Goal: Task Accomplishment & Management: Use online tool/utility

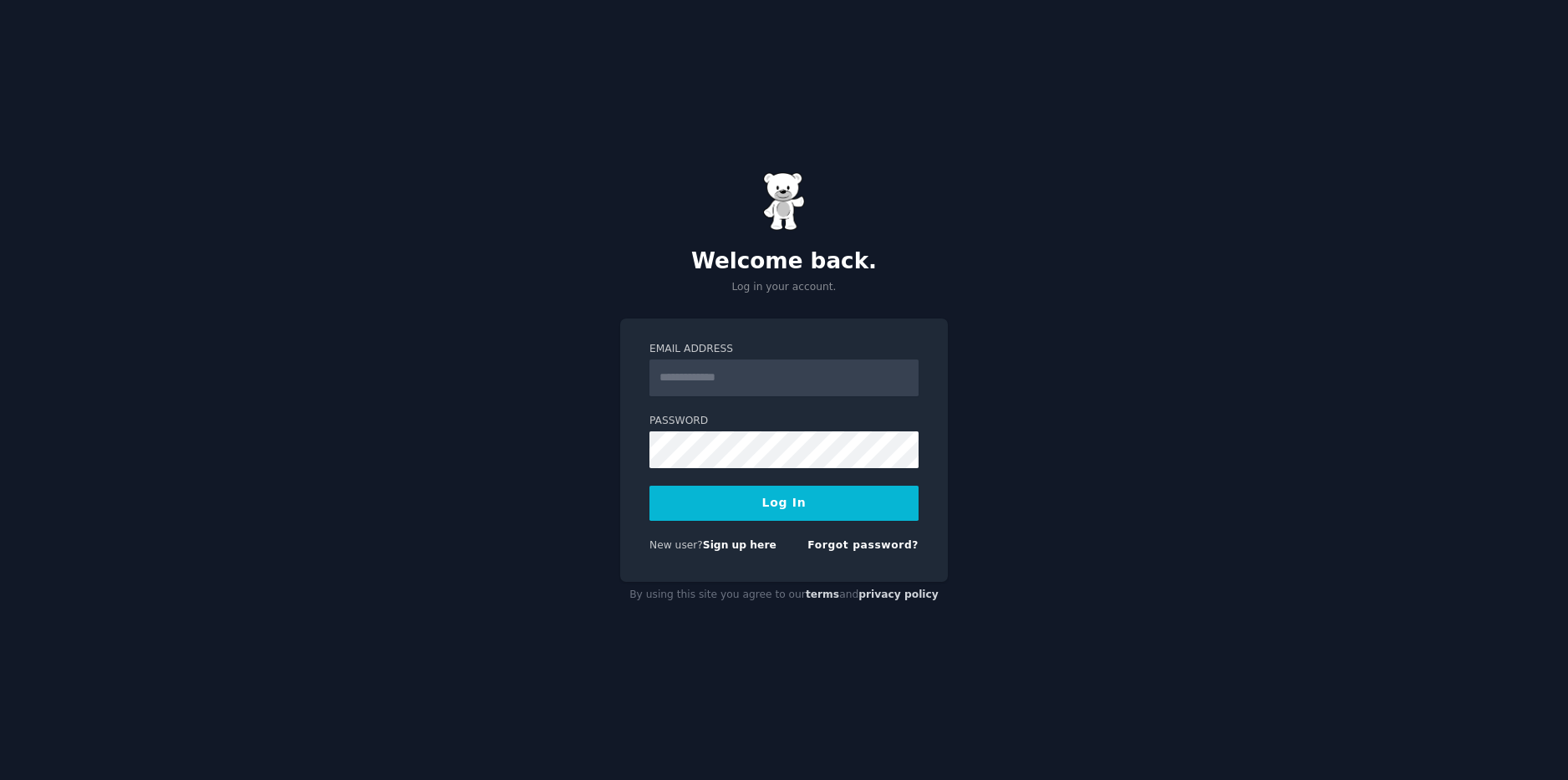
click at [735, 551] on div "New user? Sign up here" at bounding box center [712, 545] width 127 height 15
click at [735, 543] on link "Sign up here" at bounding box center [739, 544] width 74 height 12
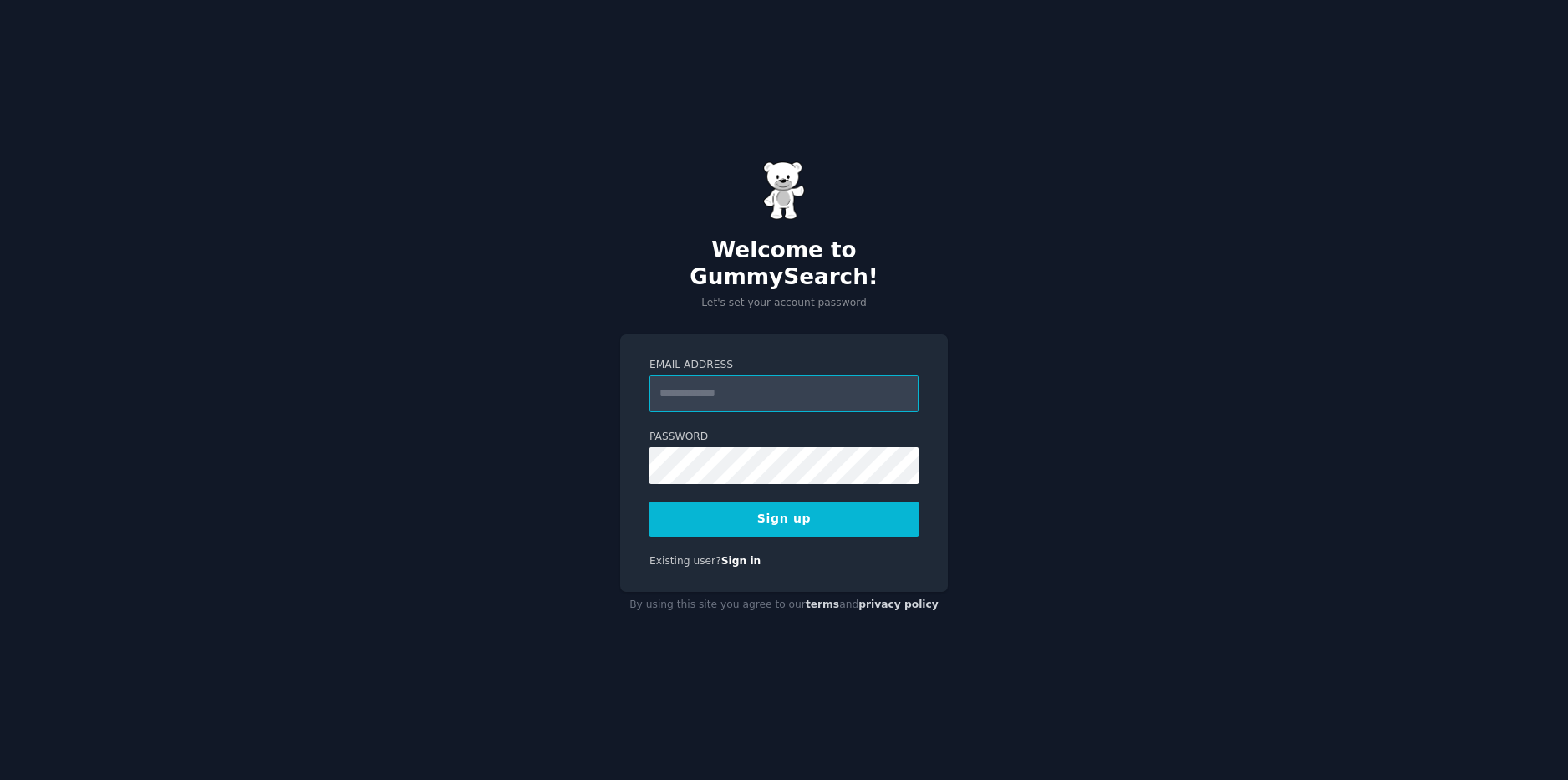
click at [778, 378] on input "Email Address" at bounding box center [784, 393] width 269 height 36
type input "**********"
click at [839, 502] on button "Sign up" at bounding box center [784, 519] width 269 height 35
click at [864, 506] on div "Sign up" at bounding box center [784, 519] width 269 height 35
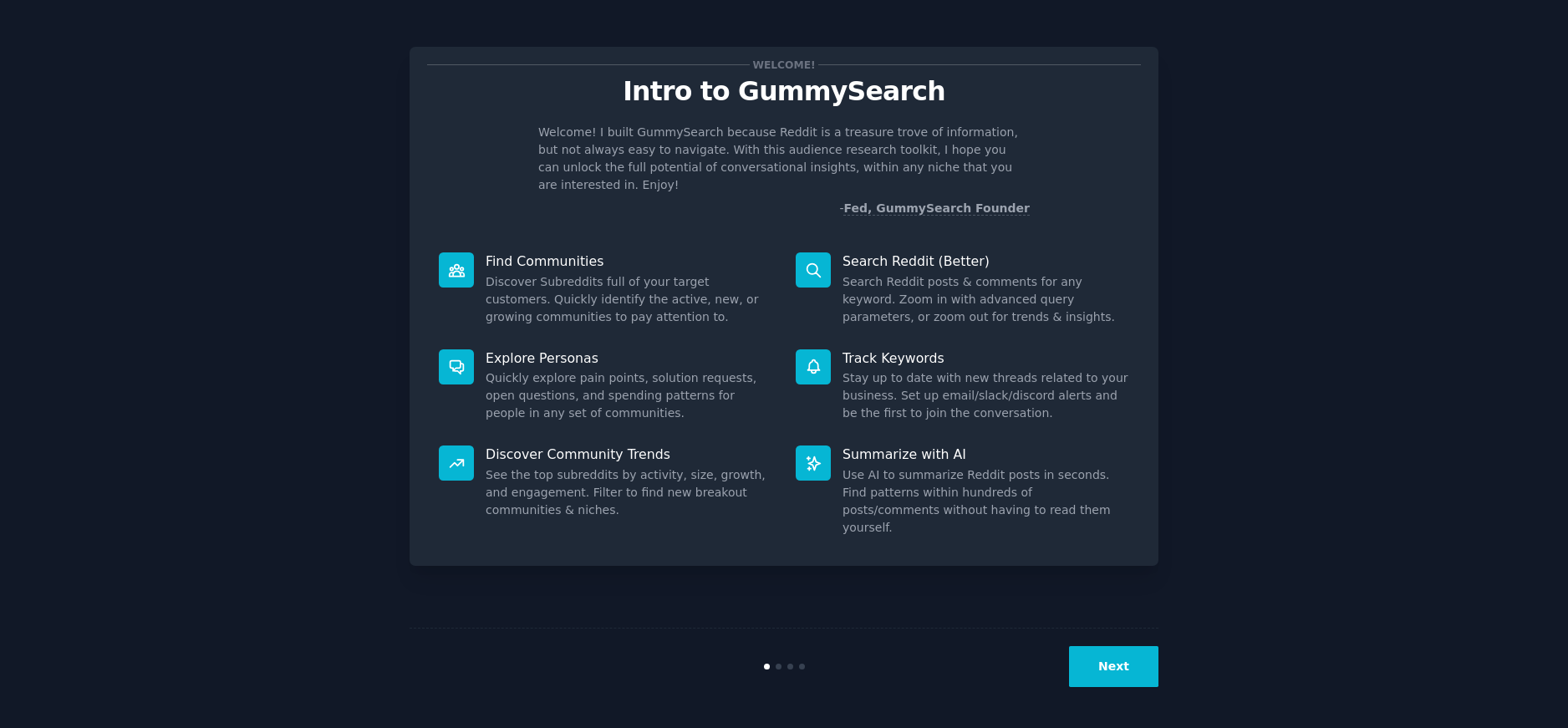
click at [1116, 671] on button "Next" at bounding box center [1114, 667] width 90 height 41
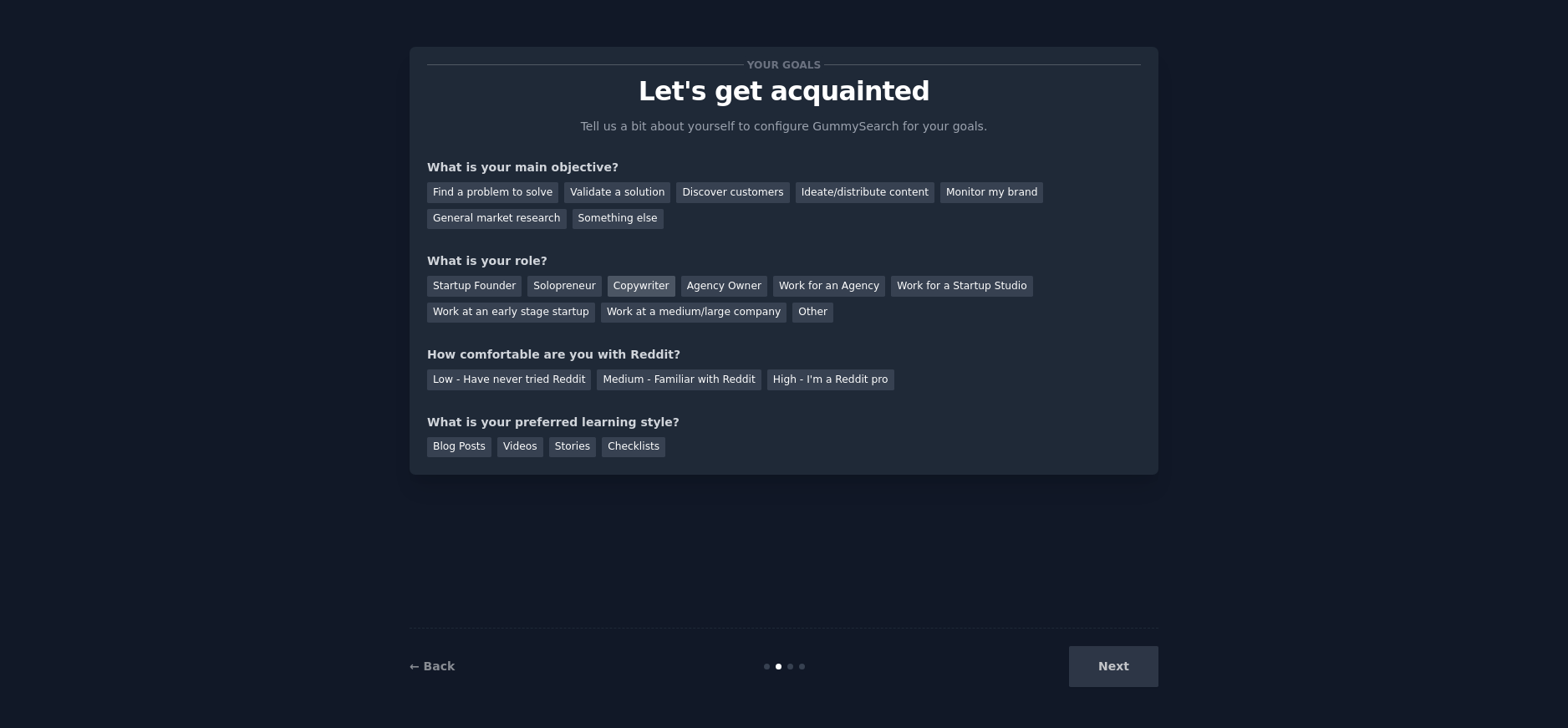
click at [636, 287] on div "Copywriter" at bounding box center [641, 286] width 68 height 20
click at [623, 182] on div "Validate a solution" at bounding box center [616, 192] width 106 height 20
click at [682, 378] on div "Medium - Familiar with Reddit" at bounding box center [679, 379] width 164 height 20
click at [1084, 662] on div "Next" at bounding box center [1033, 667] width 250 height 41
click at [1100, 667] on div "Next" at bounding box center [1033, 667] width 250 height 41
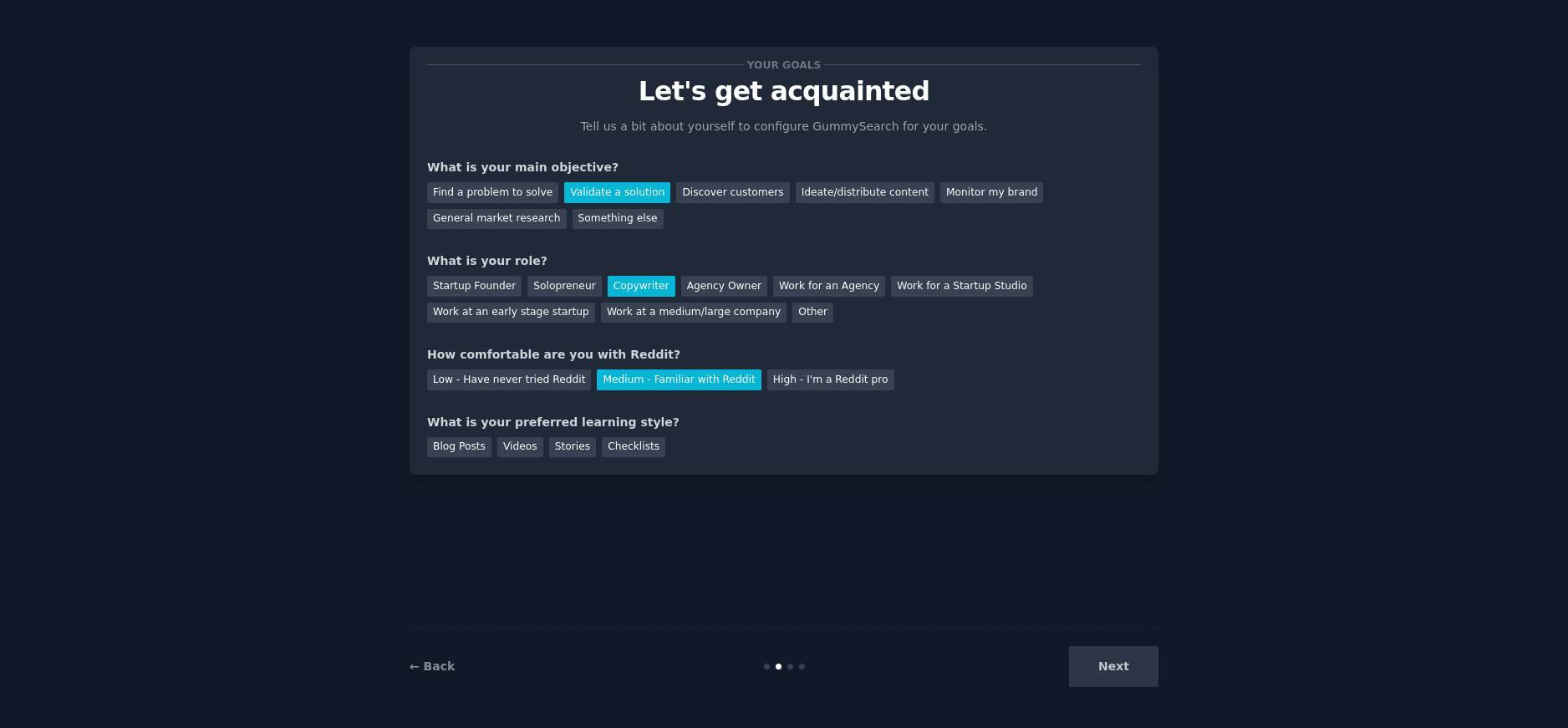
click at [1118, 667] on div "Next" at bounding box center [1033, 667] width 250 height 41
click at [617, 439] on div "Checklists" at bounding box center [633, 447] width 63 height 20
click at [1147, 667] on button "Next" at bounding box center [1114, 667] width 90 height 41
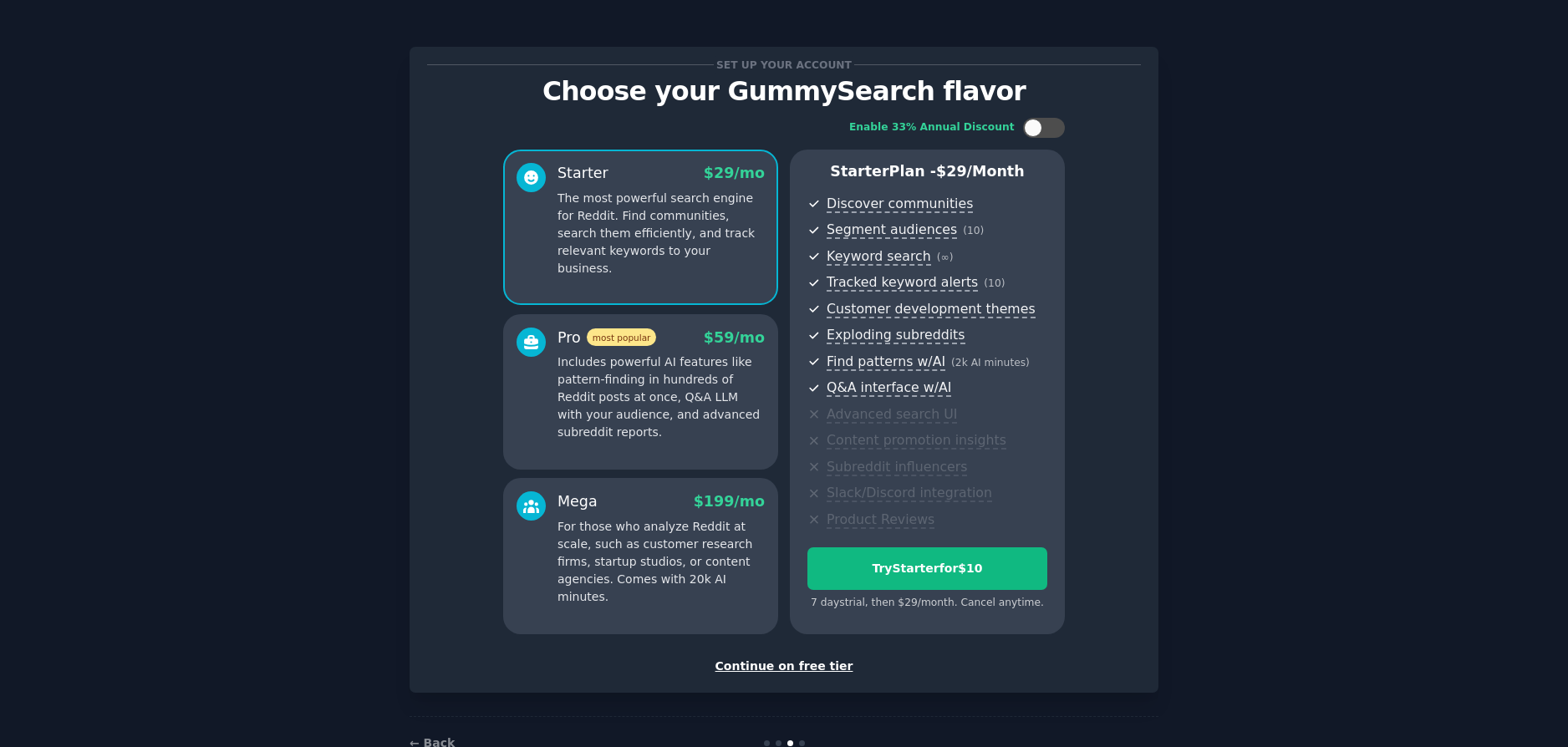
drag, startPoint x: 785, startPoint y: 691, endPoint x: 785, endPoint y: 707, distance: 16.0
click at [785, 701] on div "Set up your account Choose your GummySearch flavor Enable 33% Annual Discount S…" at bounding box center [784, 396] width 749 height 746
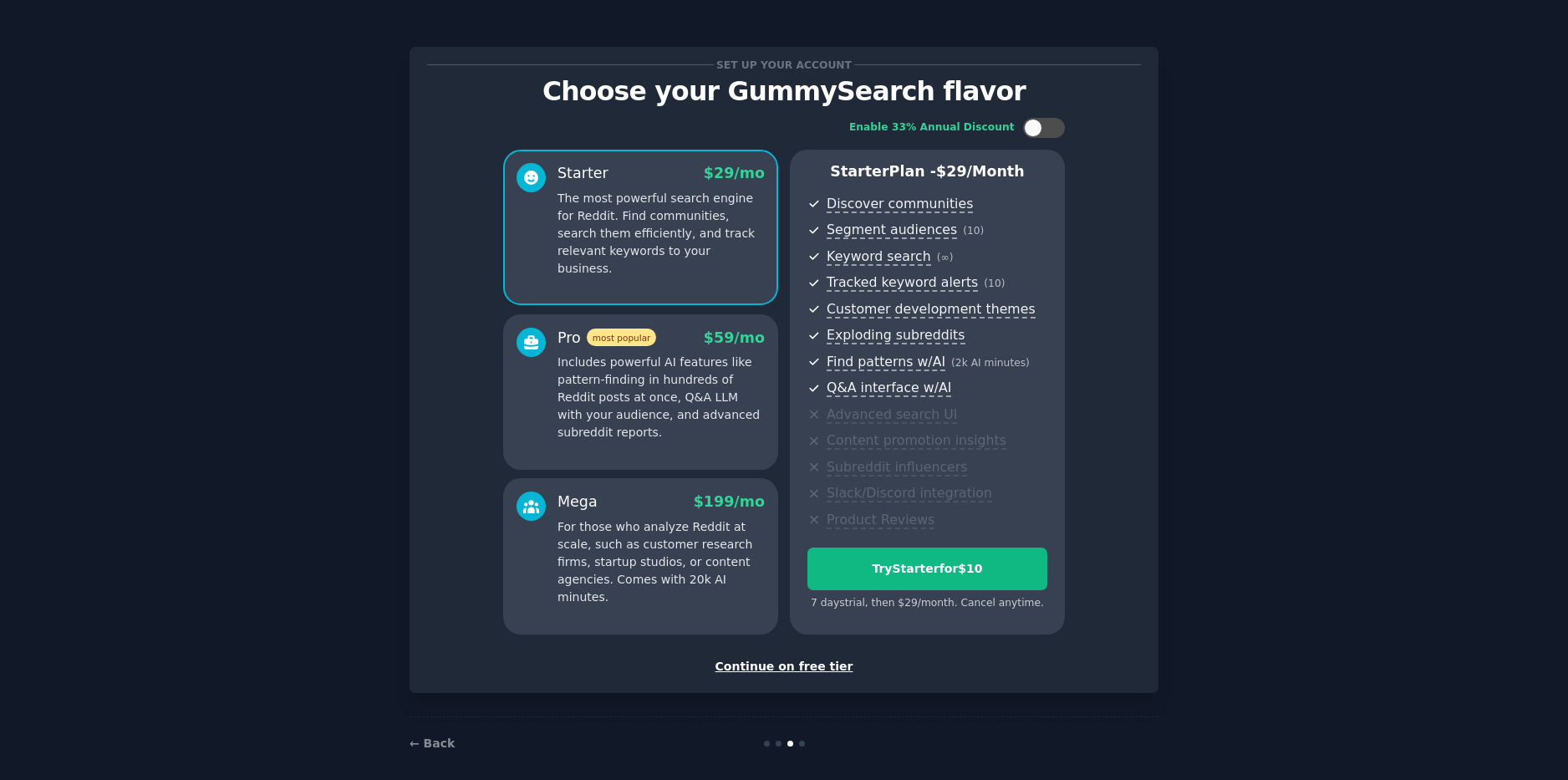
click at [775, 665] on div "Continue on free tier" at bounding box center [784, 666] width 713 height 18
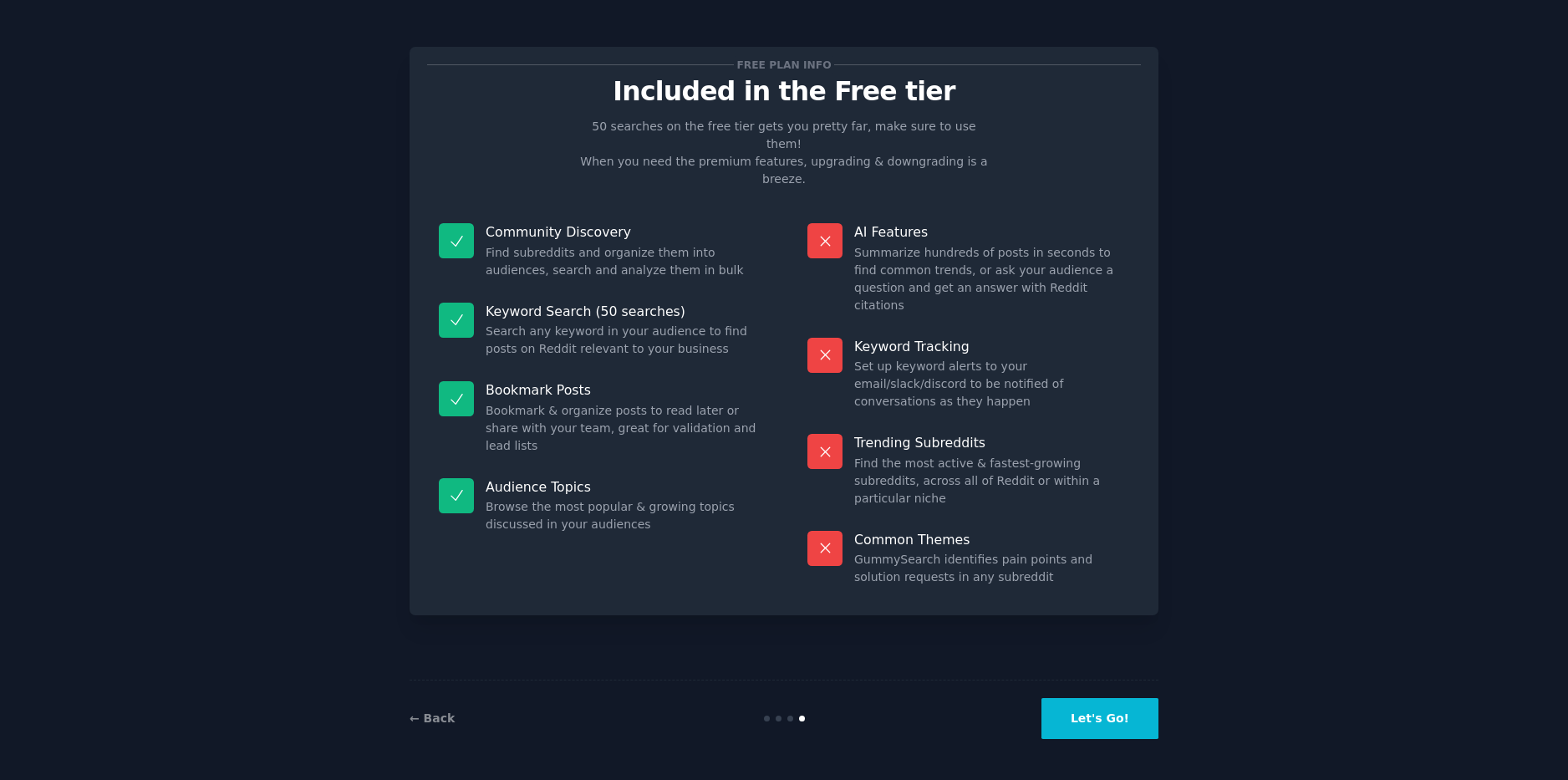
click at [1137, 721] on button "Let's Go!" at bounding box center [1100, 719] width 117 height 41
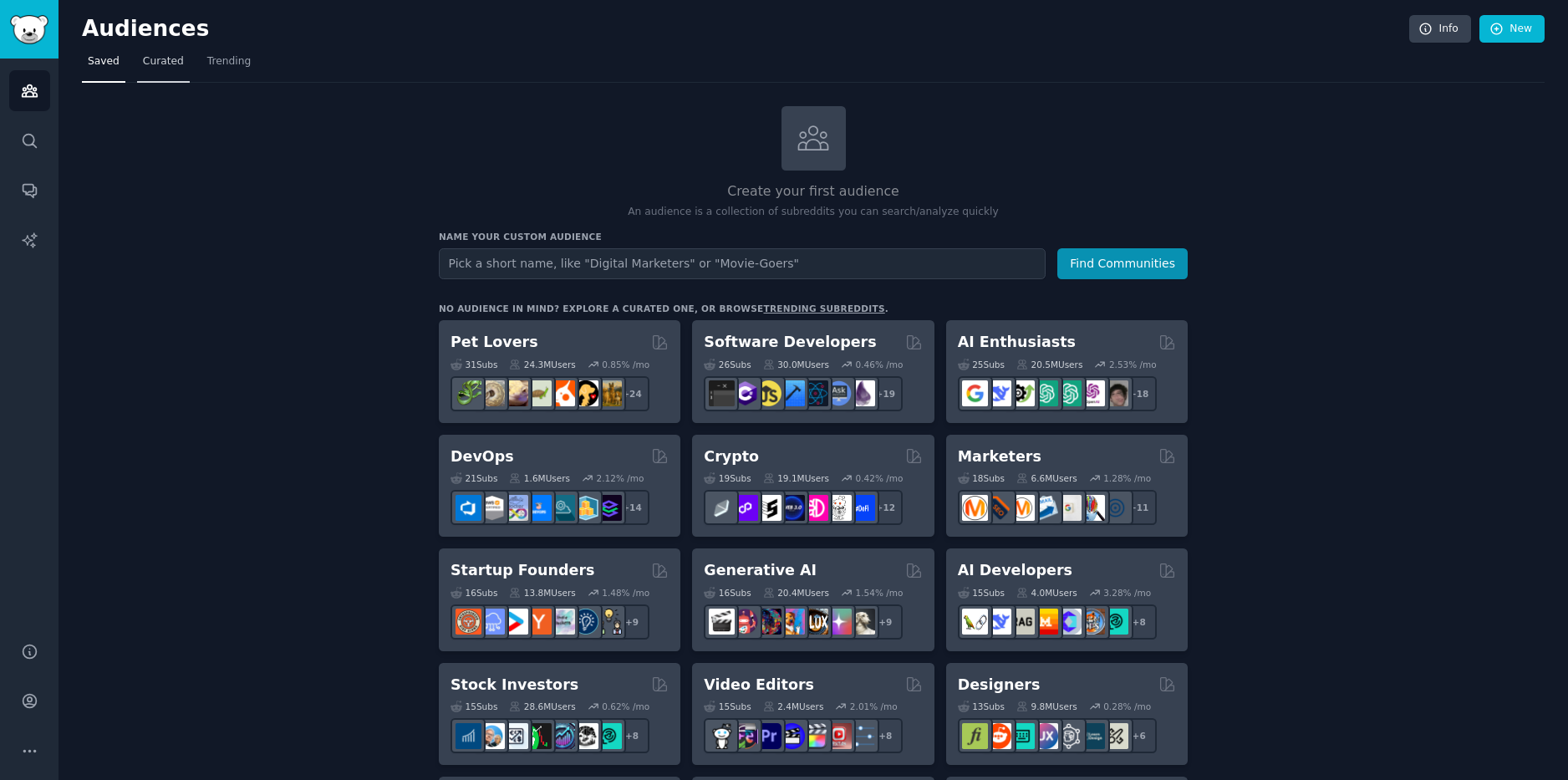
click at [161, 62] on span "Curated" at bounding box center [164, 61] width 41 height 15
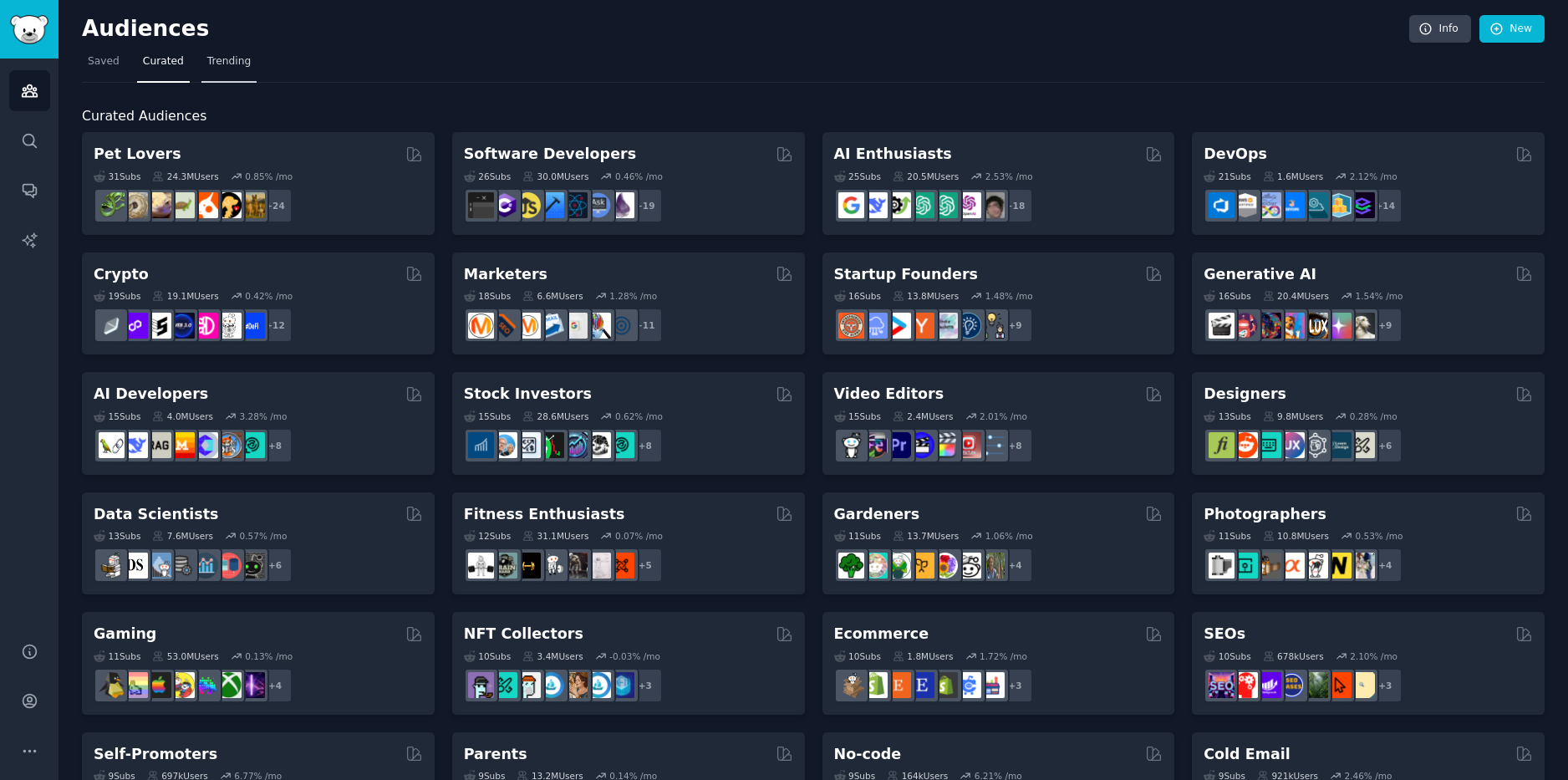
click at [223, 62] on span "Trending" at bounding box center [229, 61] width 44 height 15
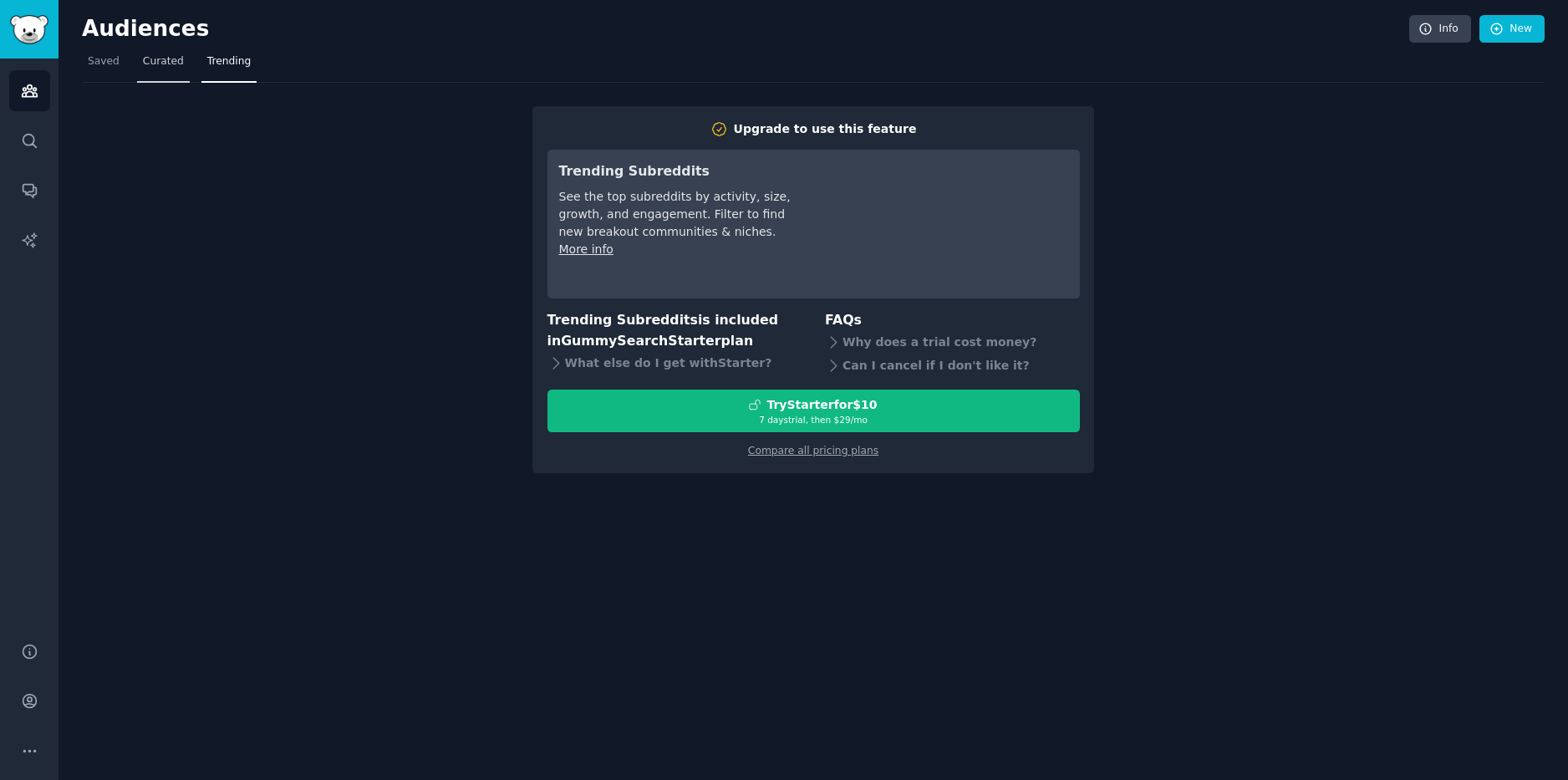
click at [164, 62] on span "Curated" at bounding box center [164, 61] width 41 height 15
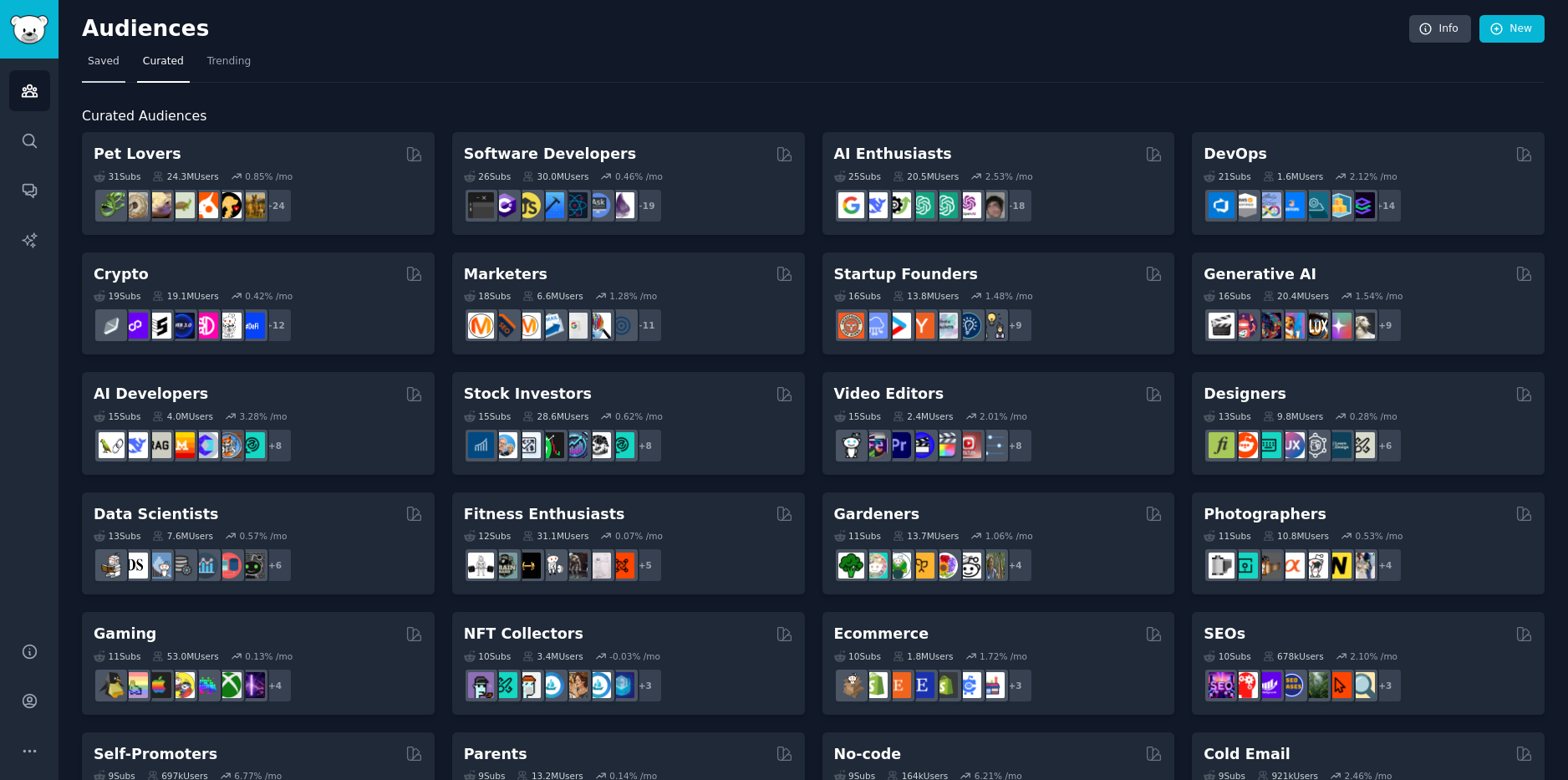
click at [113, 59] on span "Saved" at bounding box center [104, 61] width 32 height 15
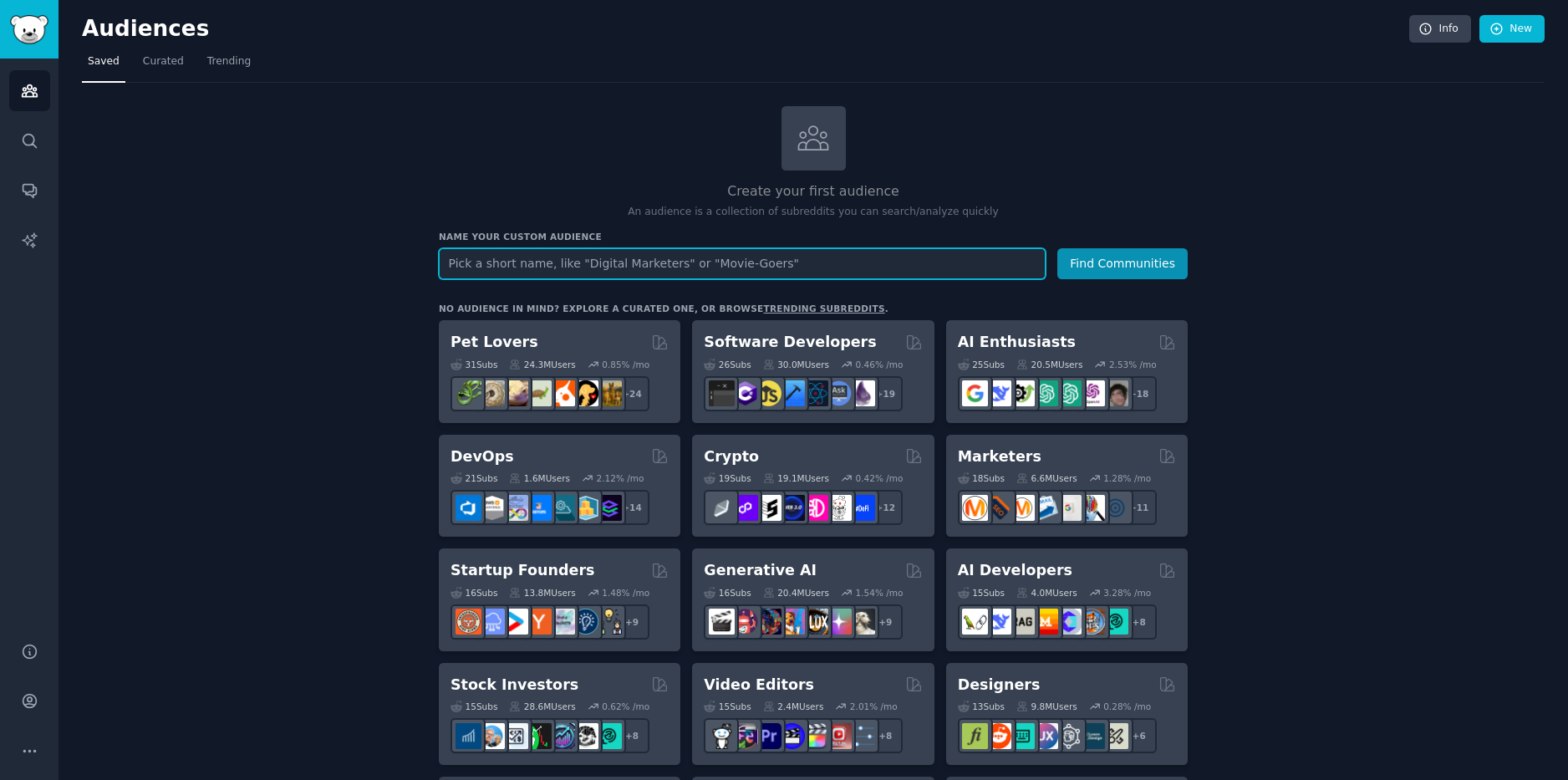
click at [559, 264] on input "text" at bounding box center [742, 263] width 607 height 31
type input "Saas"
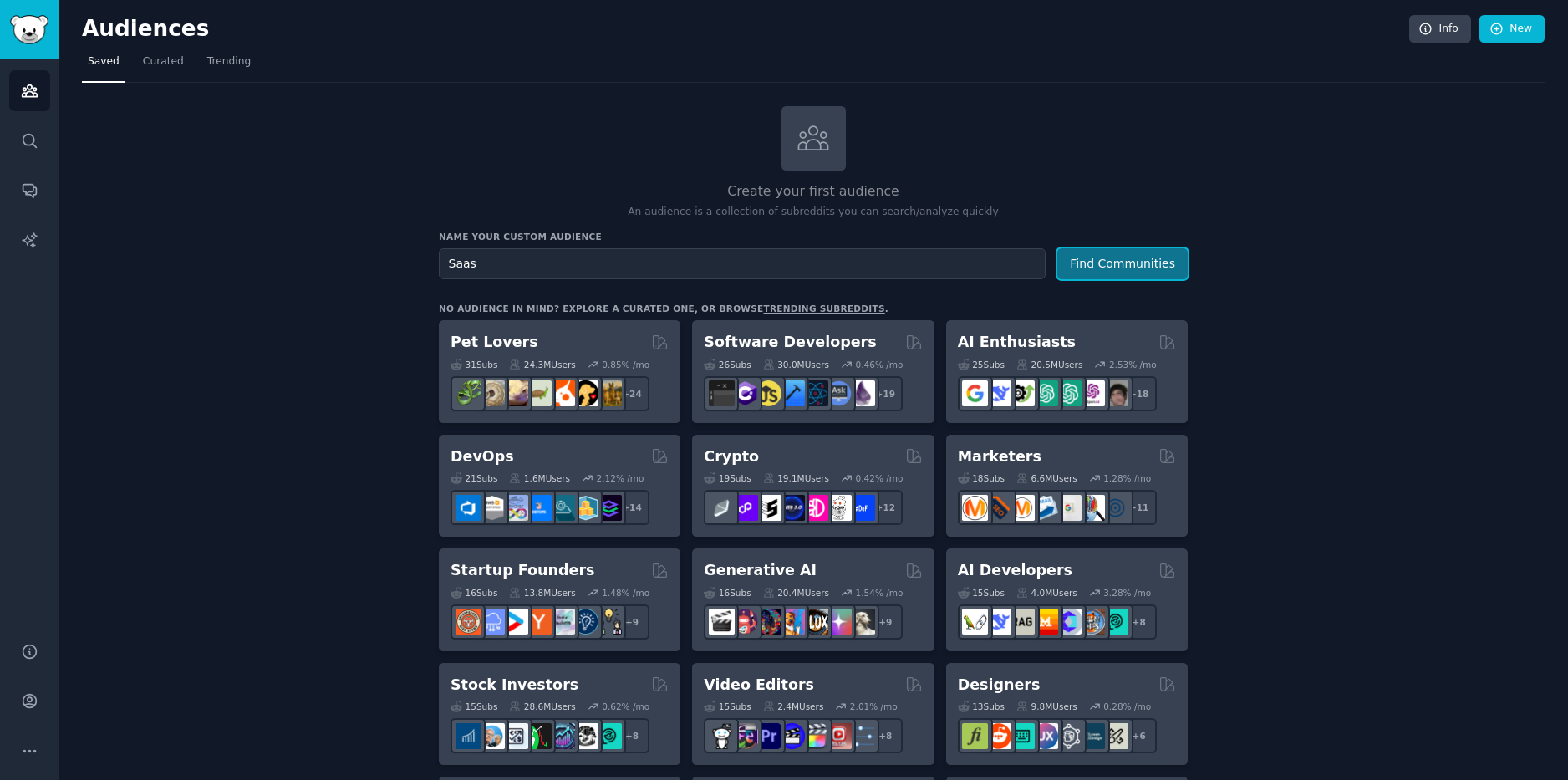
click at [1113, 259] on button "Find Communities" at bounding box center [1122, 263] width 131 height 31
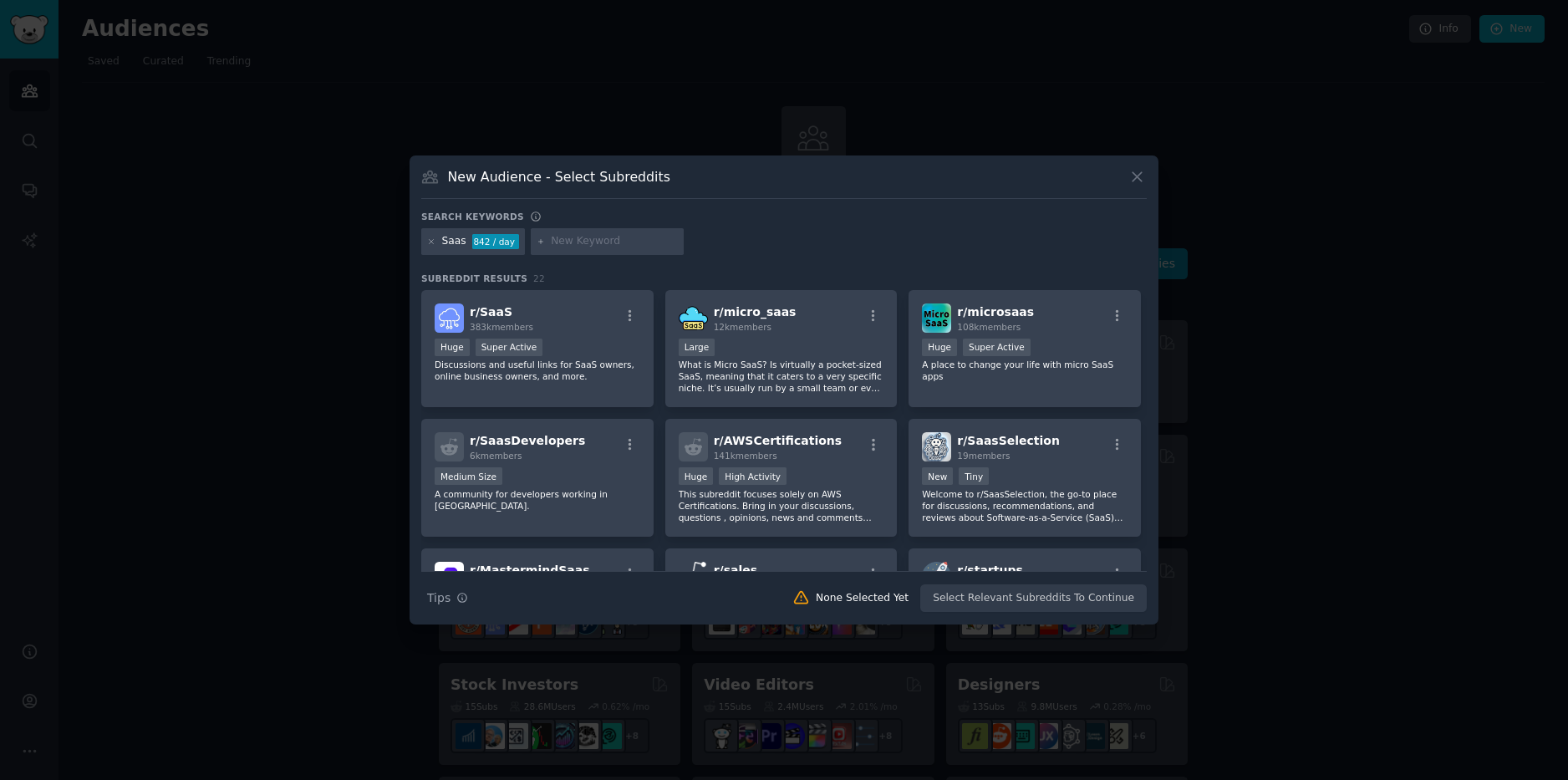
click at [1138, 180] on icon at bounding box center [1137, 177] width 18 height 18
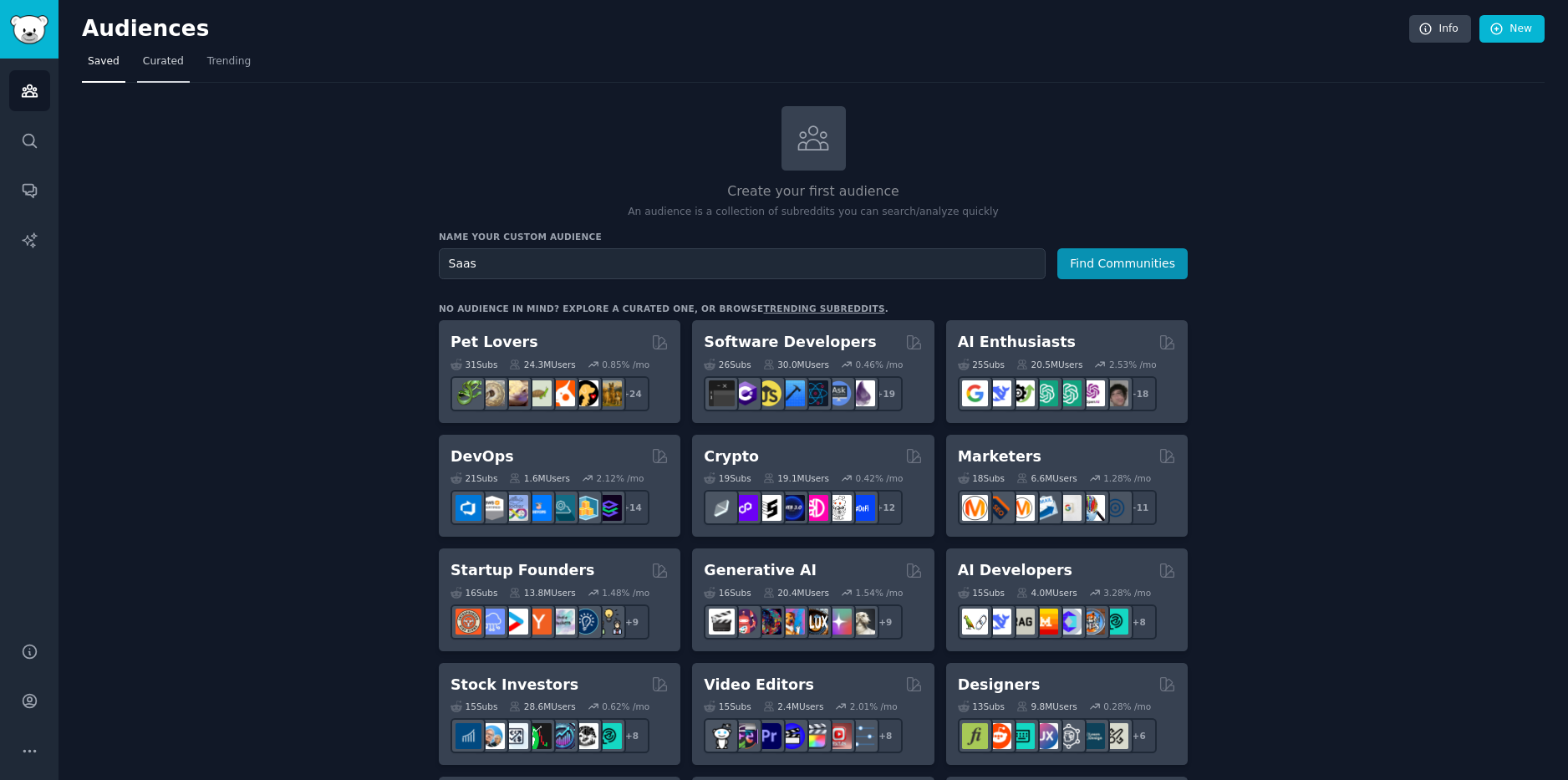
click at [150, 69] on link "Curated" at bounding box center [163, 65] width 52 height 35
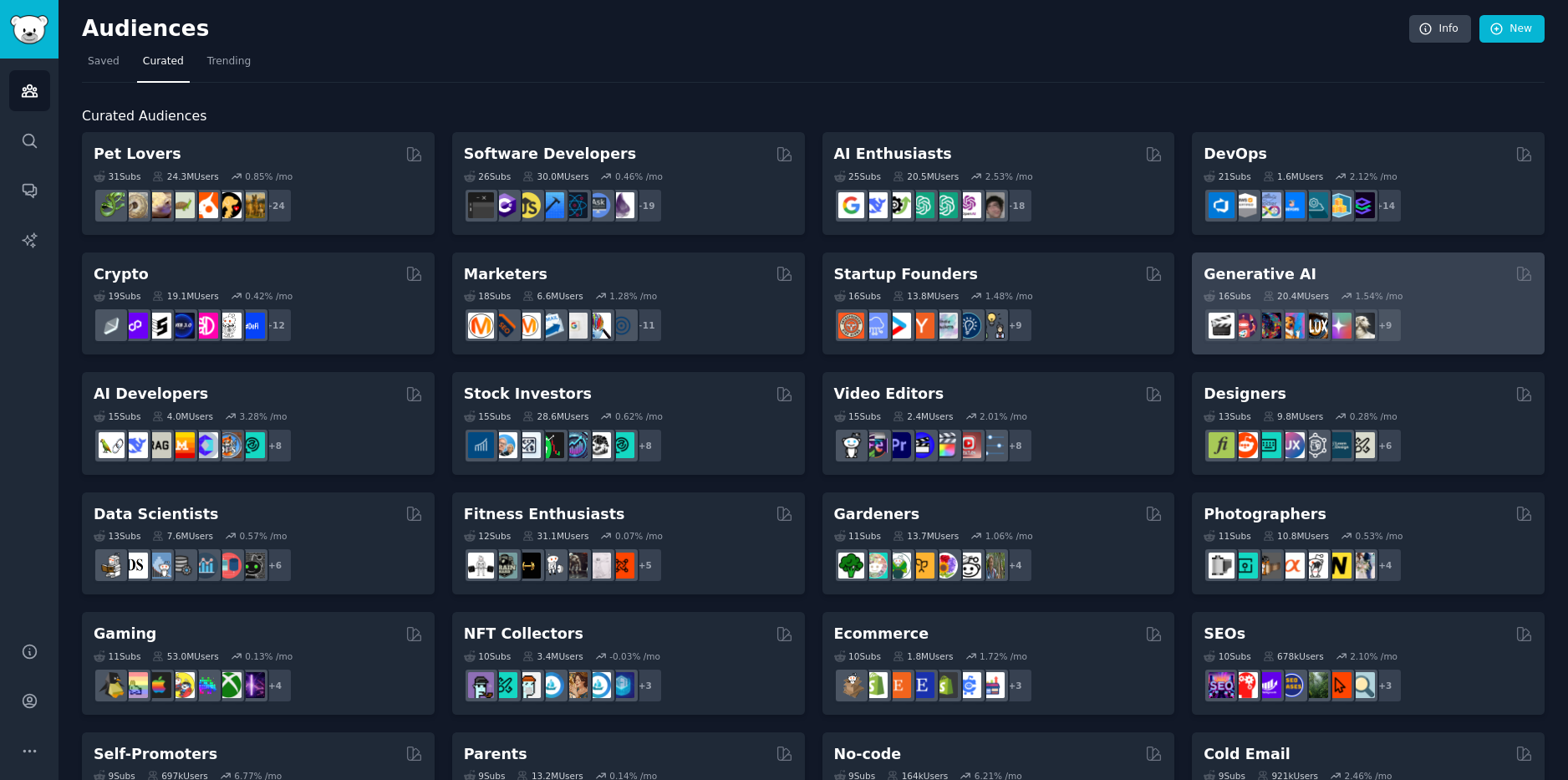
click at [1248, 284] on div "16 Sub s 20.4M Users 1.54 % /mo r/dalle2 + 9" at bounding box center [1368, 313] width 329 height 59
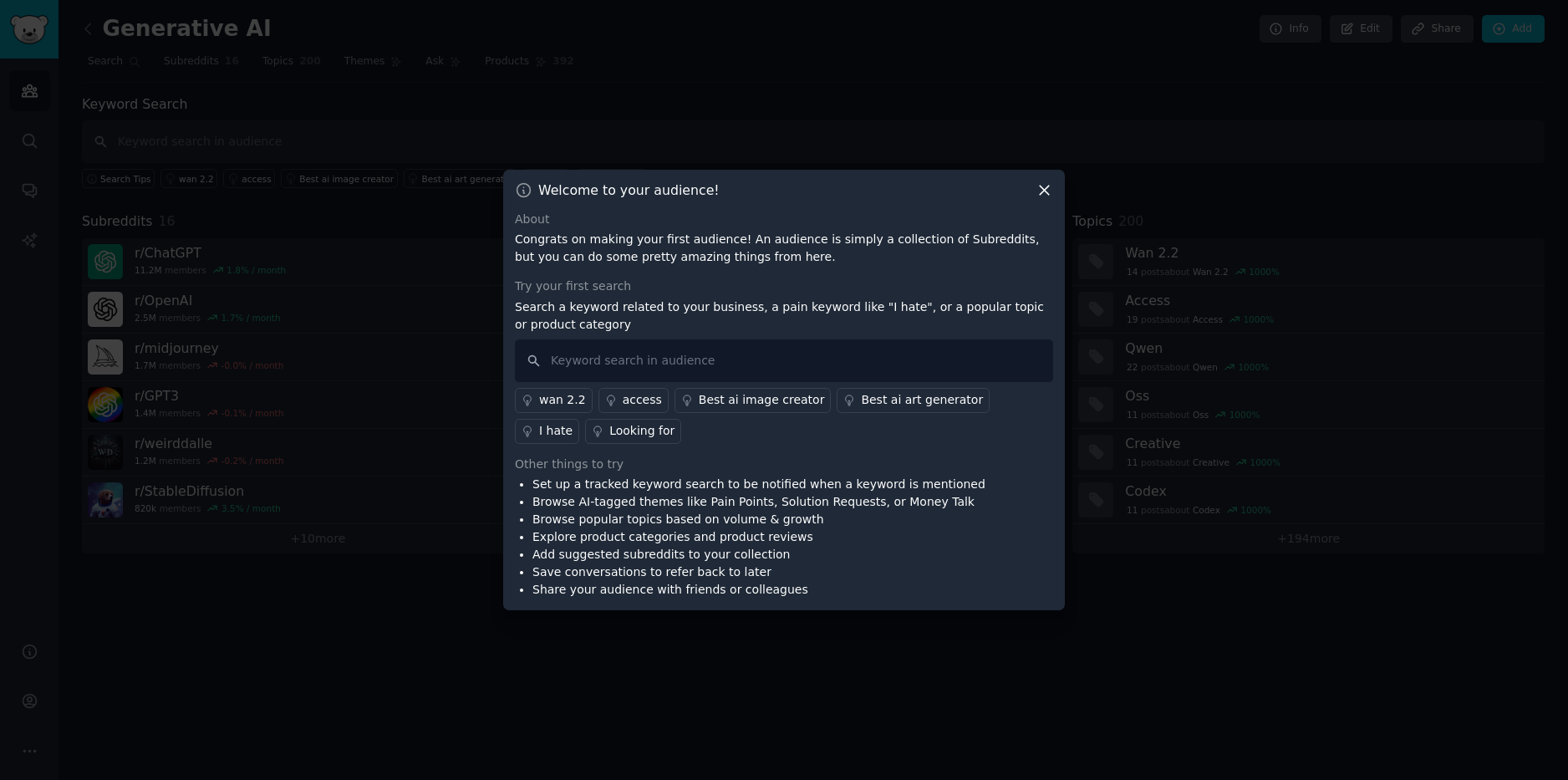
click at [1041, 188] on icon at bounding box center [1044, 190] width 18 height 18
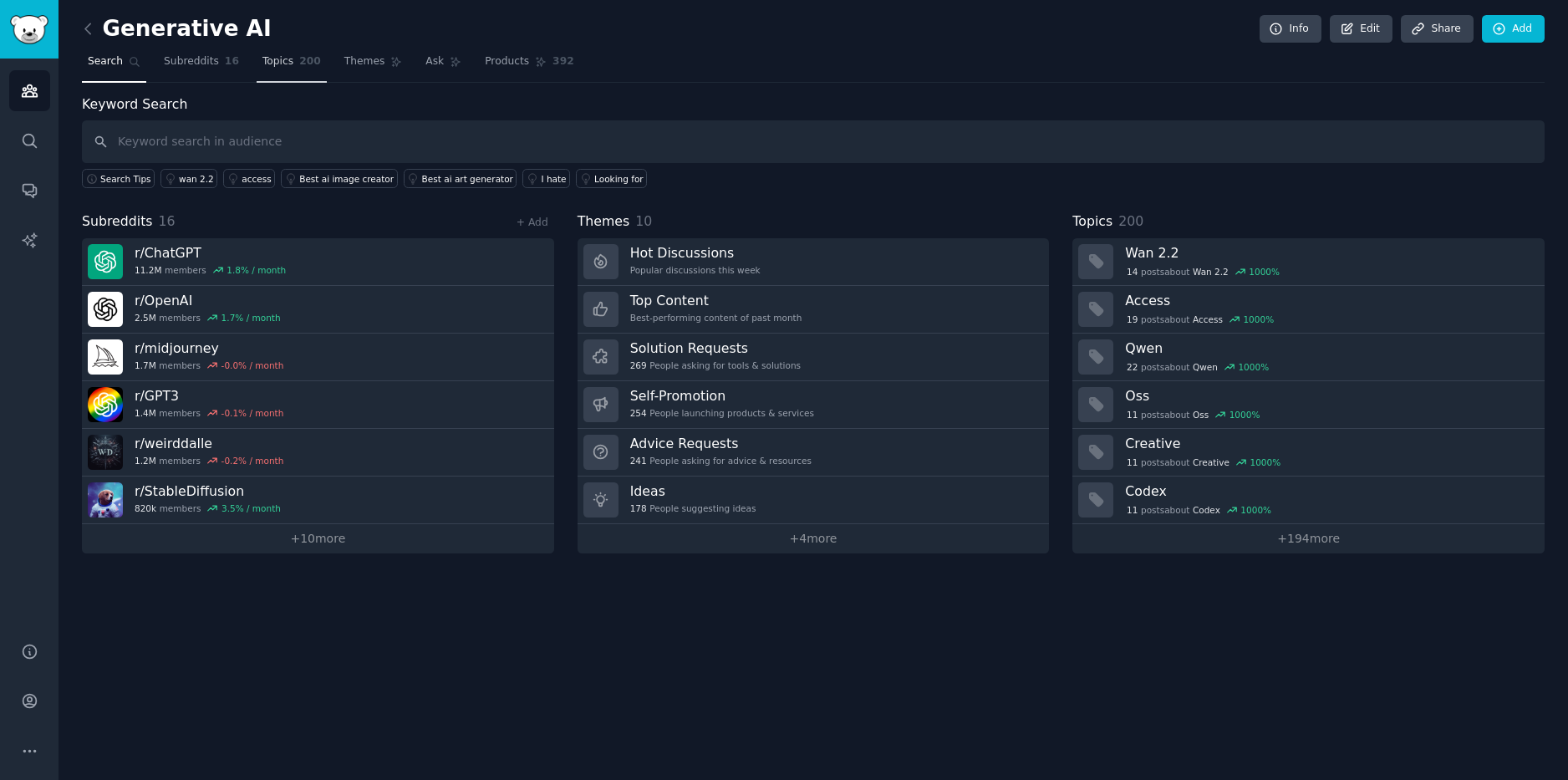
click at [277, 58] on span "Topics" at bounding box center [277, 61] width 31 height 15
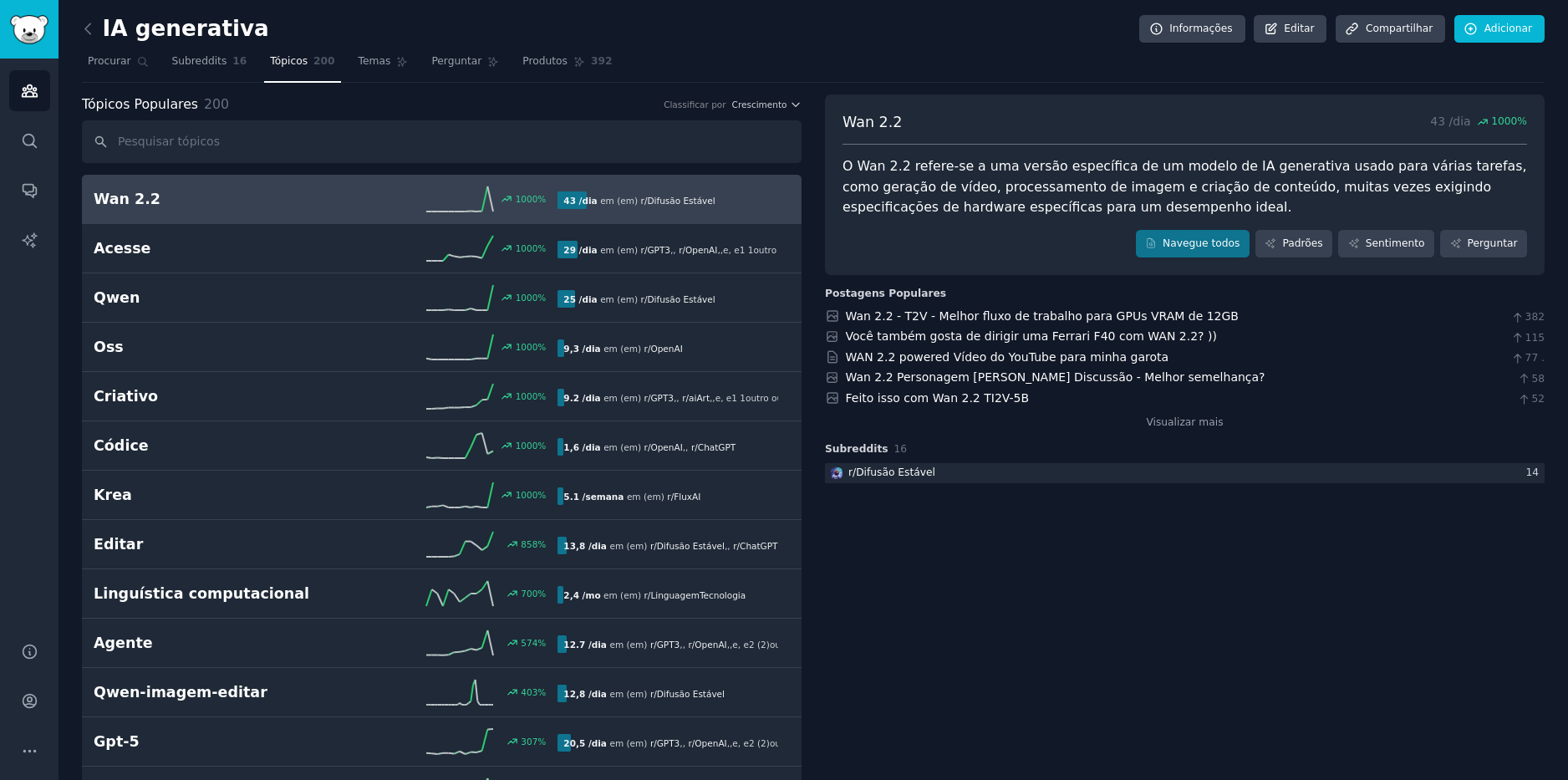
click at [358, 48] on div "IA generativa Informações Editar Compartilhar Adicionar" at bounding box center [813, 32] width 1462 height 35
click at [358, 57] on span "Temas" at bounding box center [374, 61] width 33 height 15
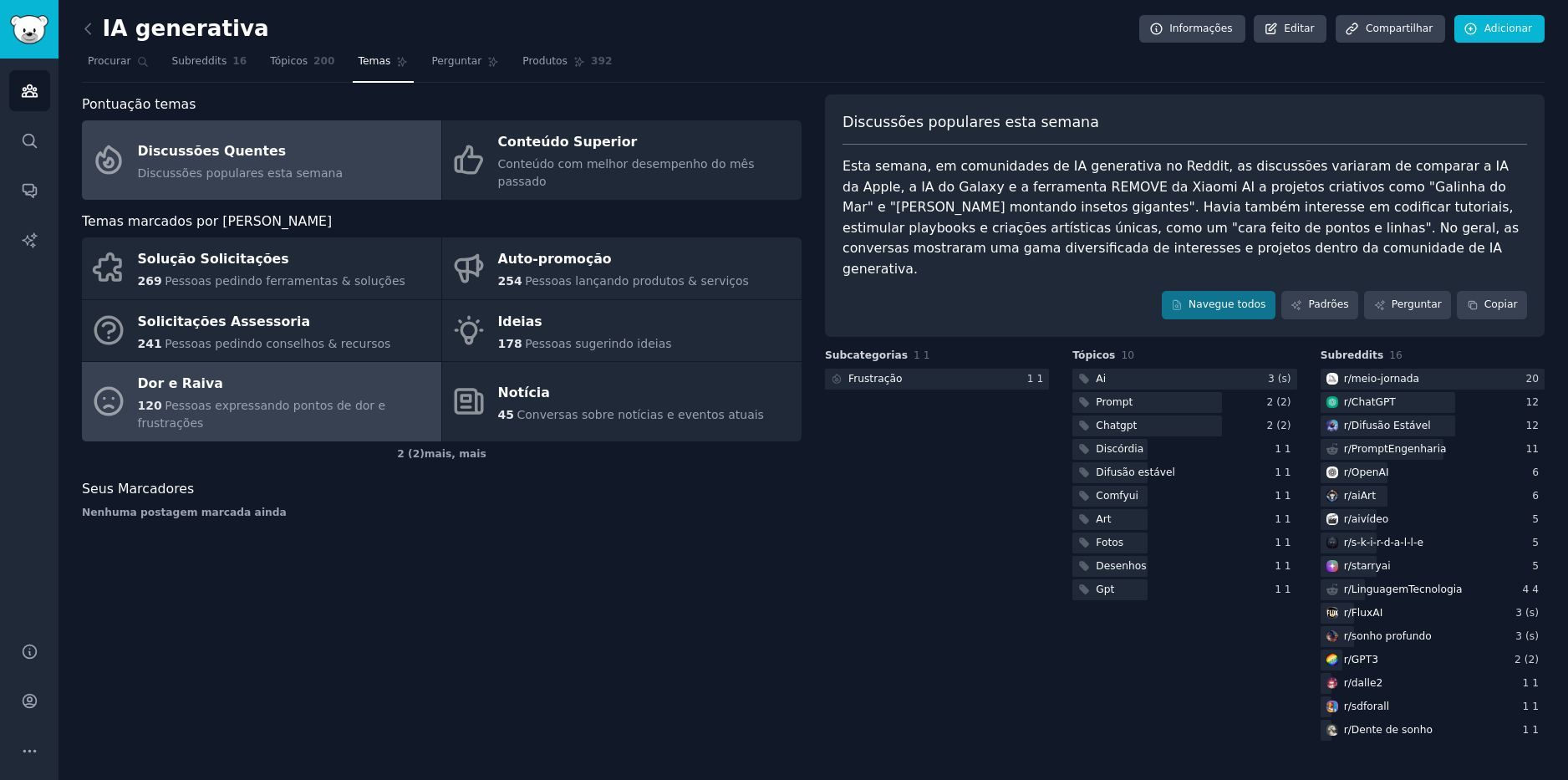
click at [213, 398] on span "Pessoas expressando pontos de dor e frustrações" at bounding box center [261, 414] width 248 height 31
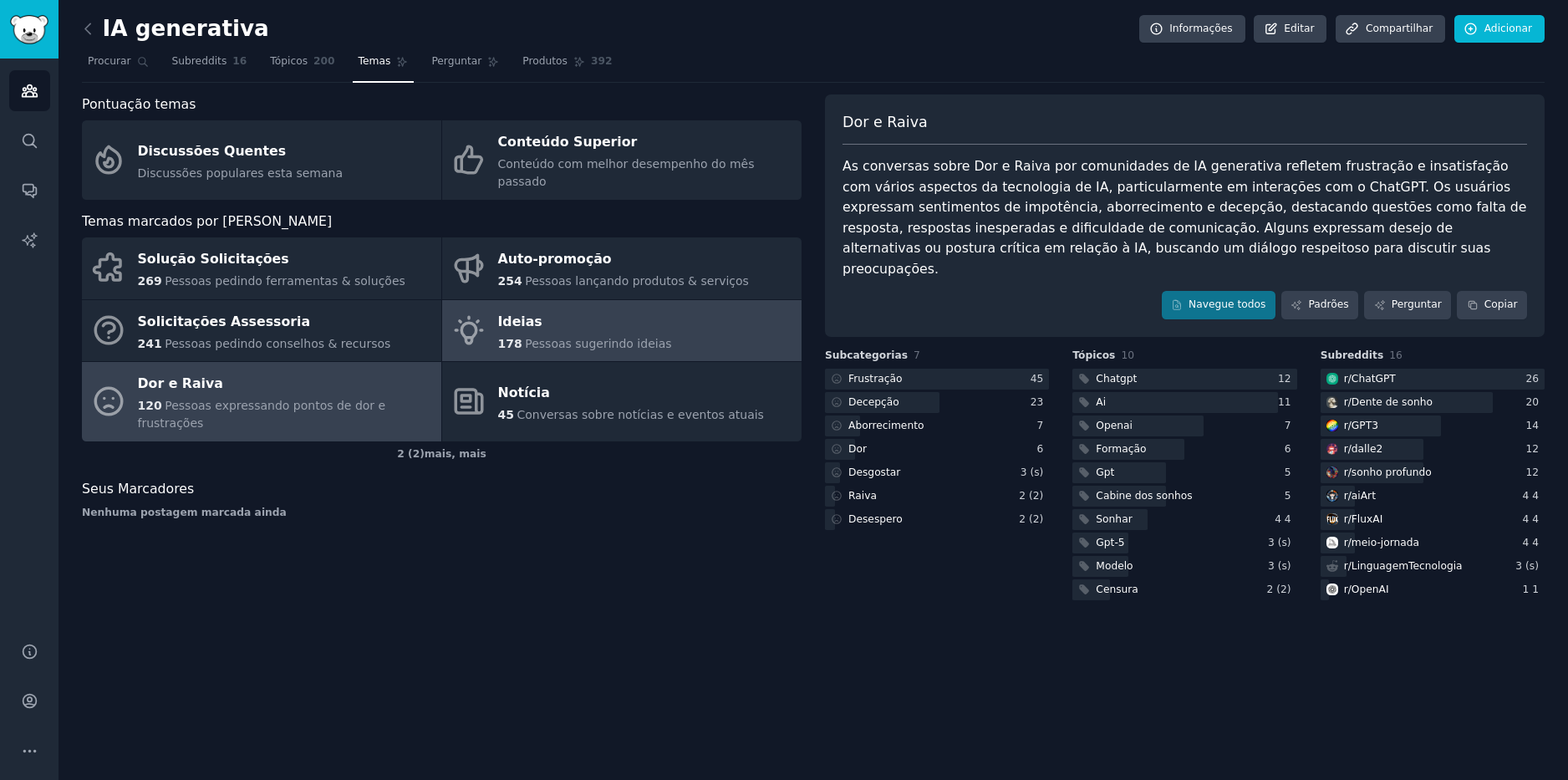
click at [672, 300] on link "Ideias 178 Pessoas sugerindo ideias" at bounding box center [622, 331] width 359 height 62
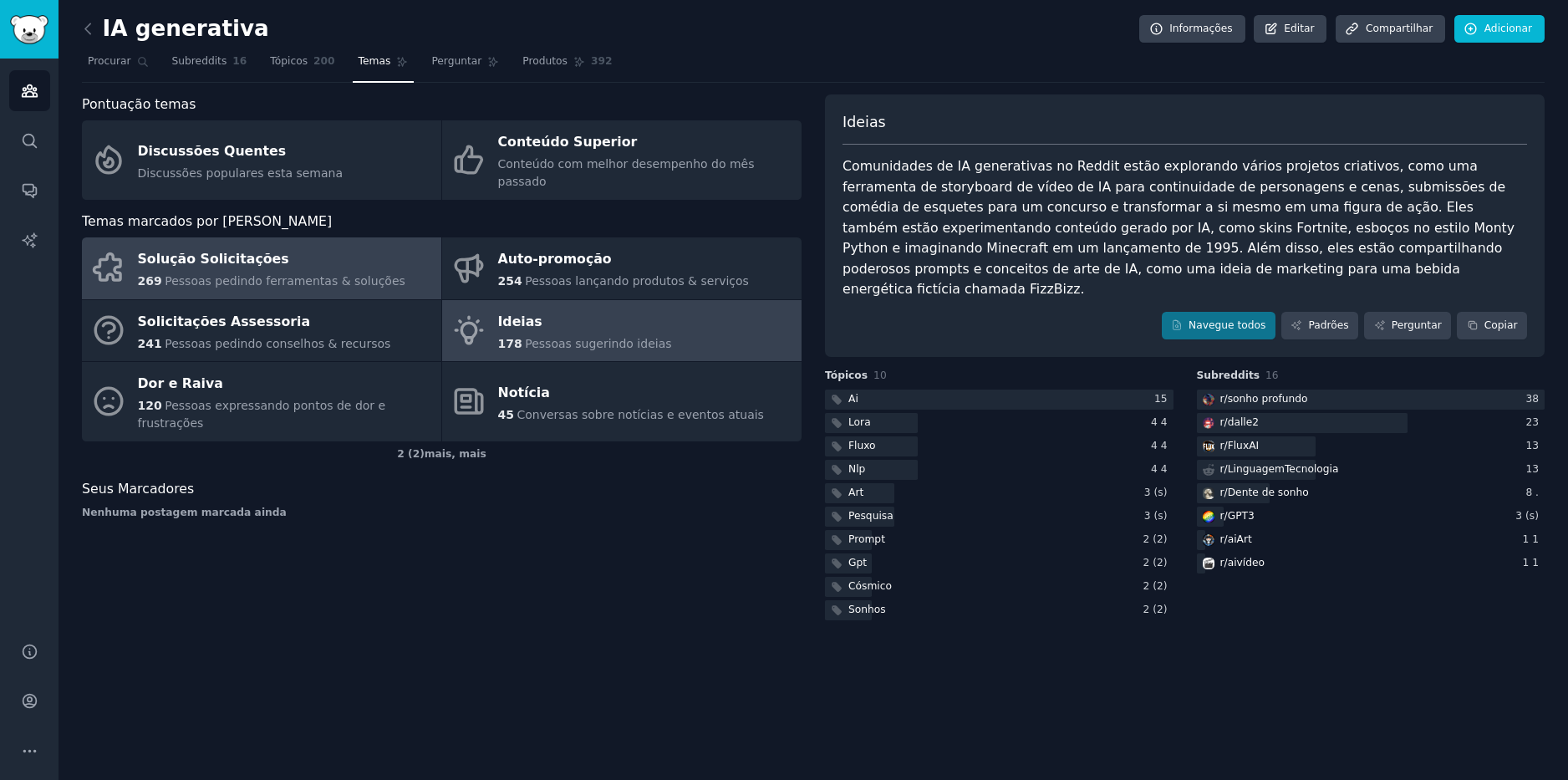
click at [179, 250] on div "Solução Solicitações" at bounding box center [271, 260] width 268 height 27
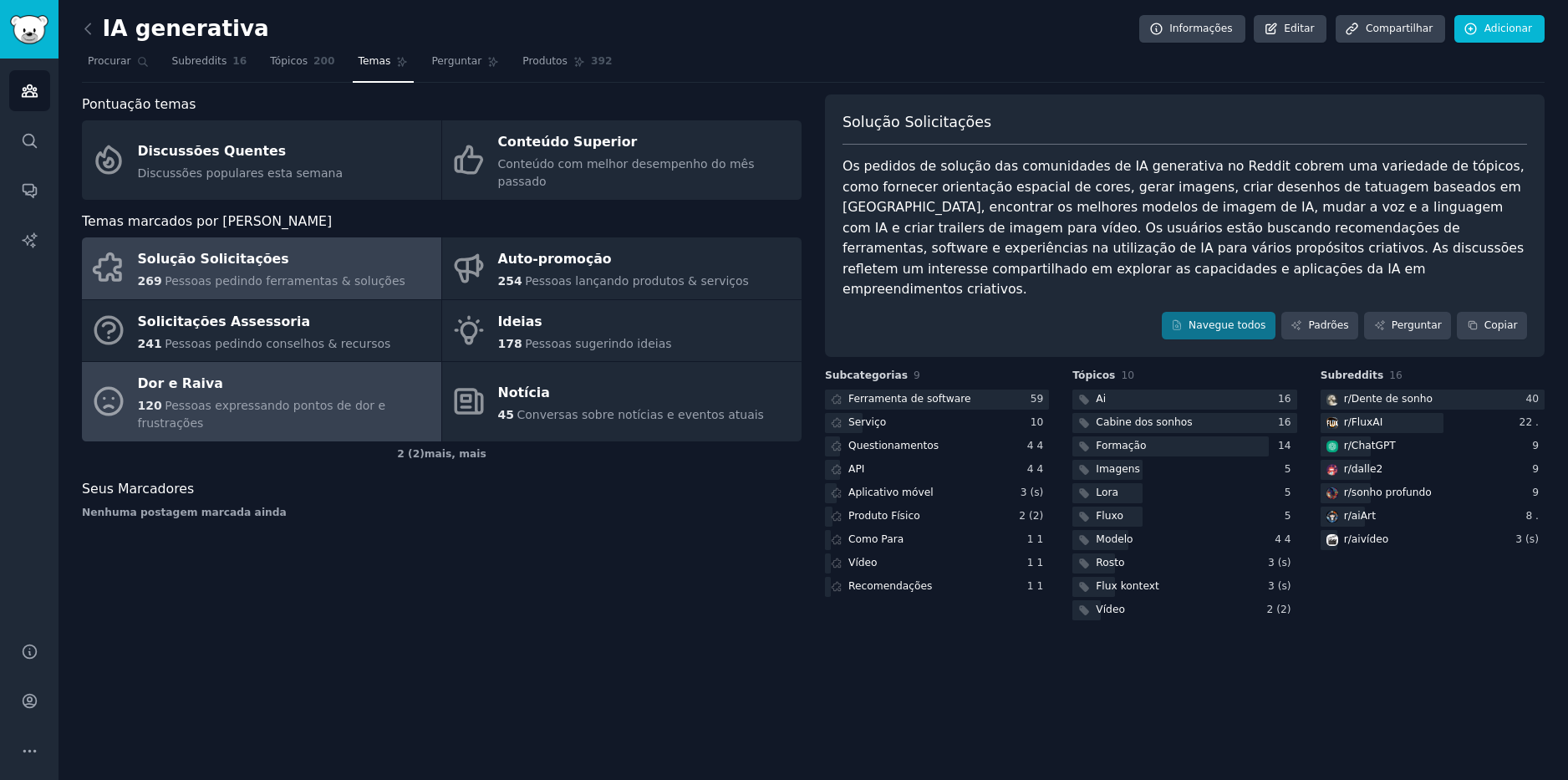
click at [334, 371] on div "Dor e Raiva" at bounding box center [285, 384] width 295 height 27
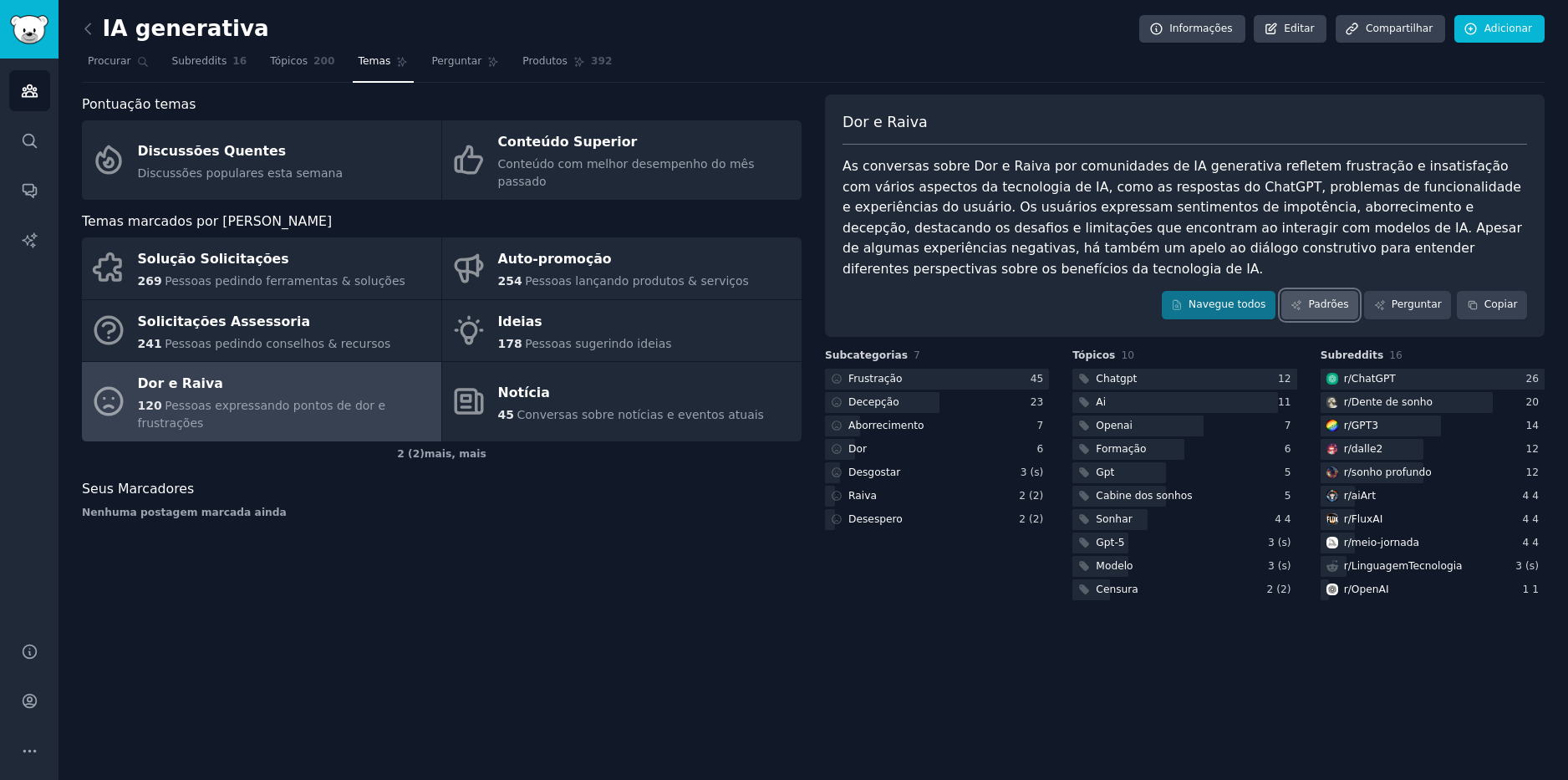
click at [1339, 291] on link "Padrões" at bounding box center [1319, 305] width 76 height 28
